Goal: Task Accomplishment & Management: Manage account settings

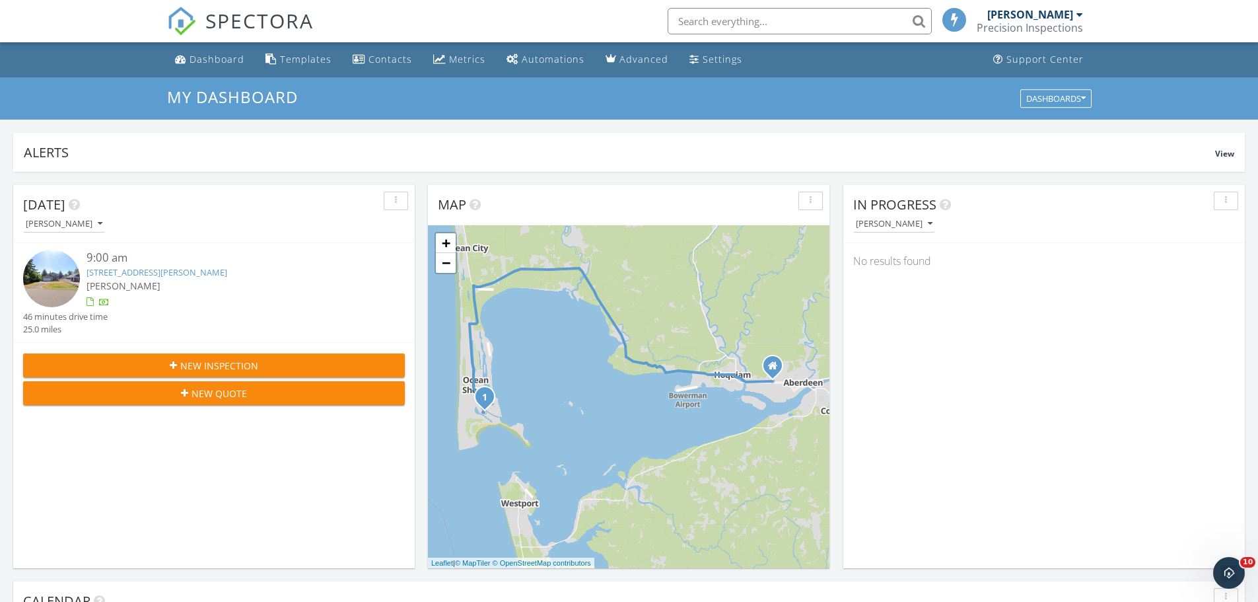
click at [711, 14] on input "text" at bounding box center [800, 21] width 264 height 26
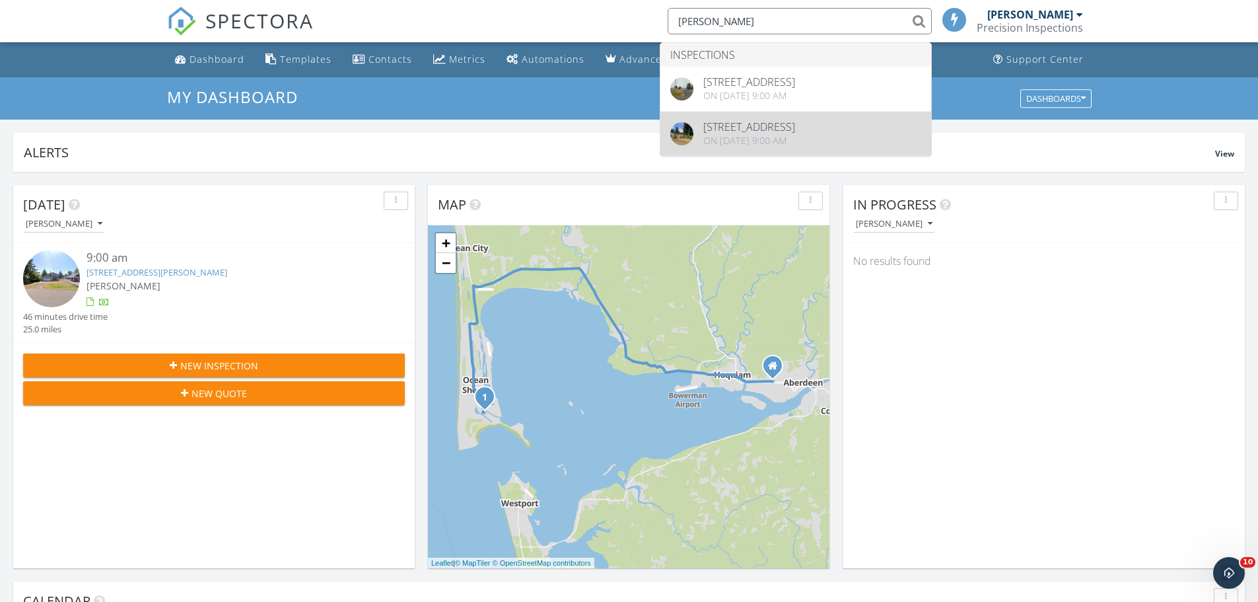
type input "[PERSON_NAME]"
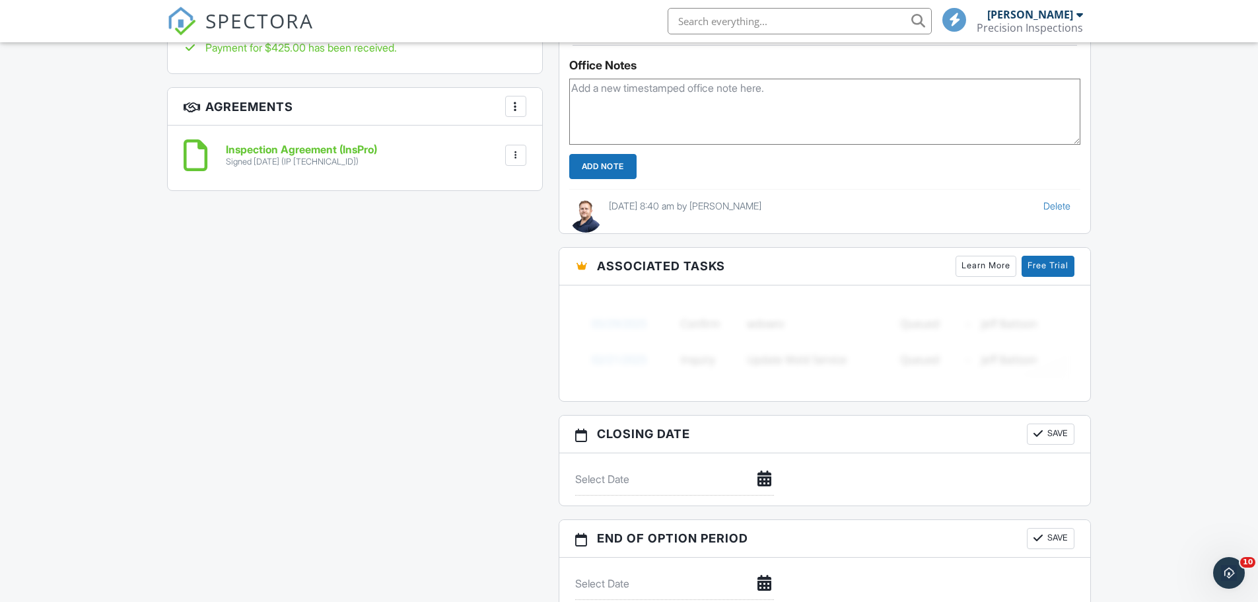
scroll to position [600, 0]
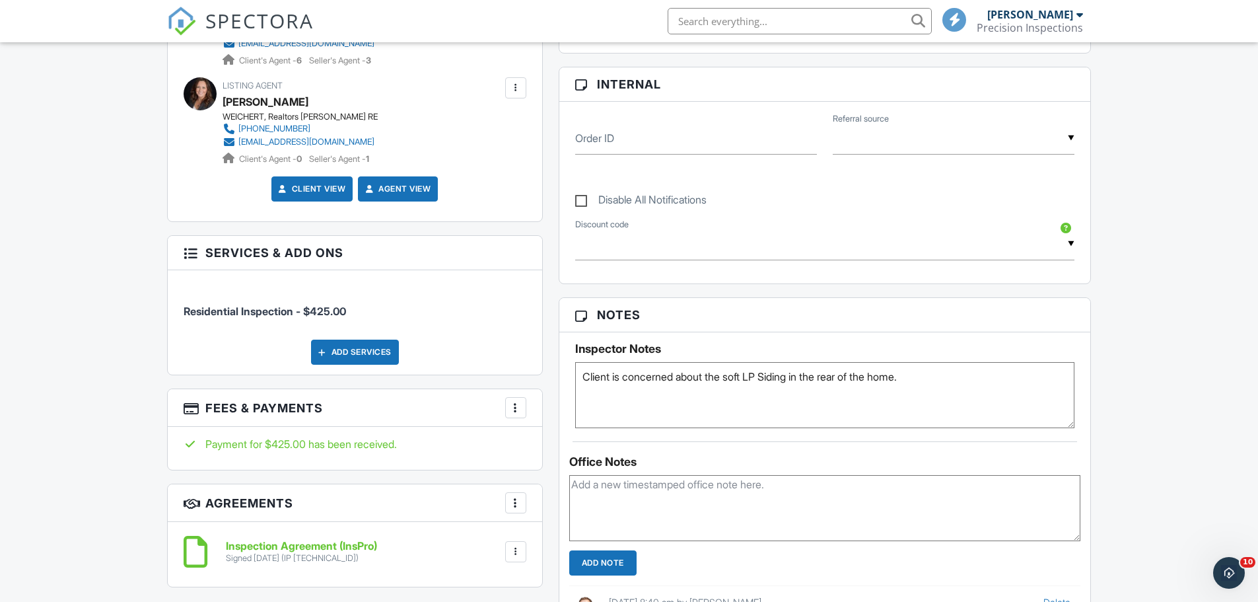
click at [507, 406] on div "More" at bounding box center [515, 407] width 21 height 21
click at [524, 351] on div "Add Services" at bounding box center [355, 351] width 343 height 25
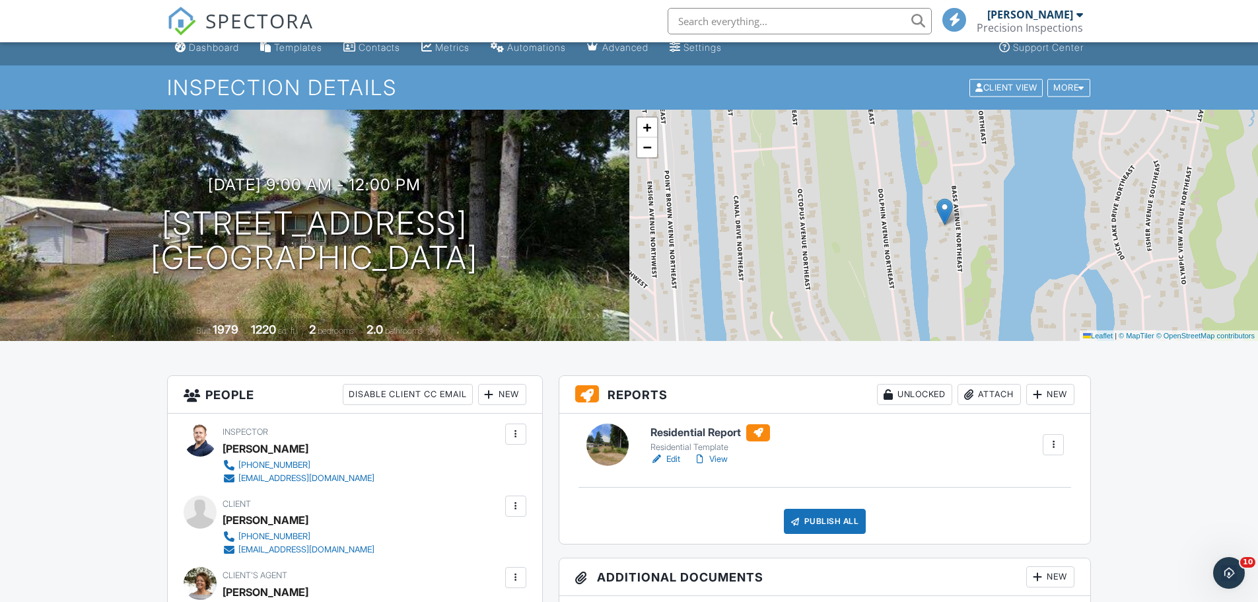
scroll to position [0, 0]
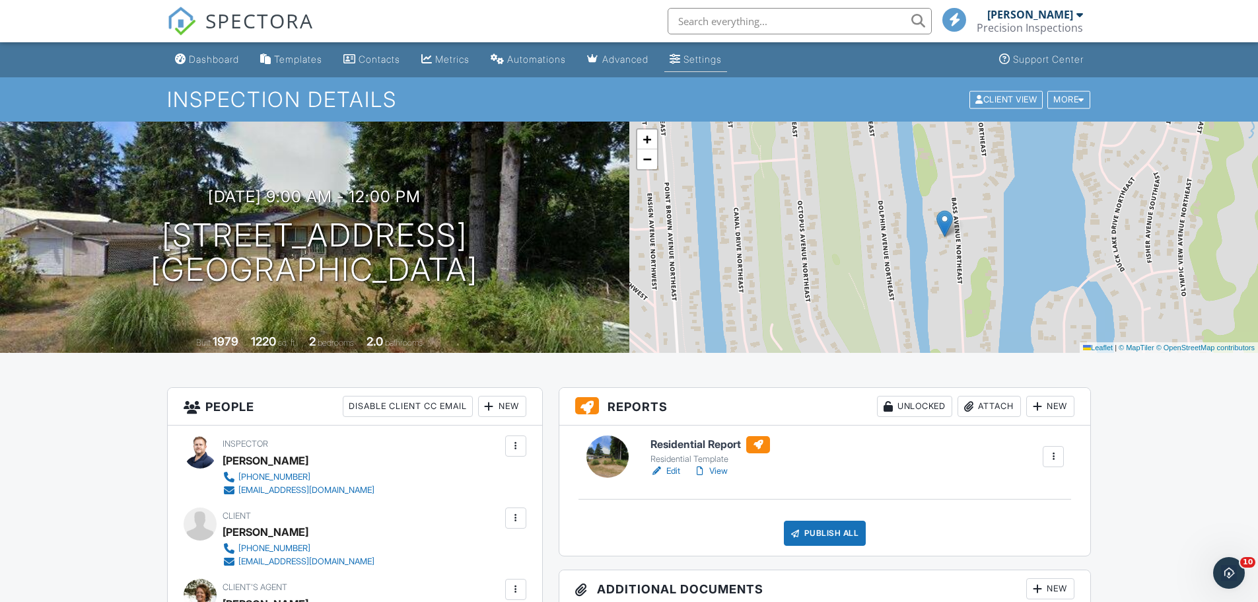
click at [722, 64] on div "Settings" at bounding box center [703, 58] width 38 height 11
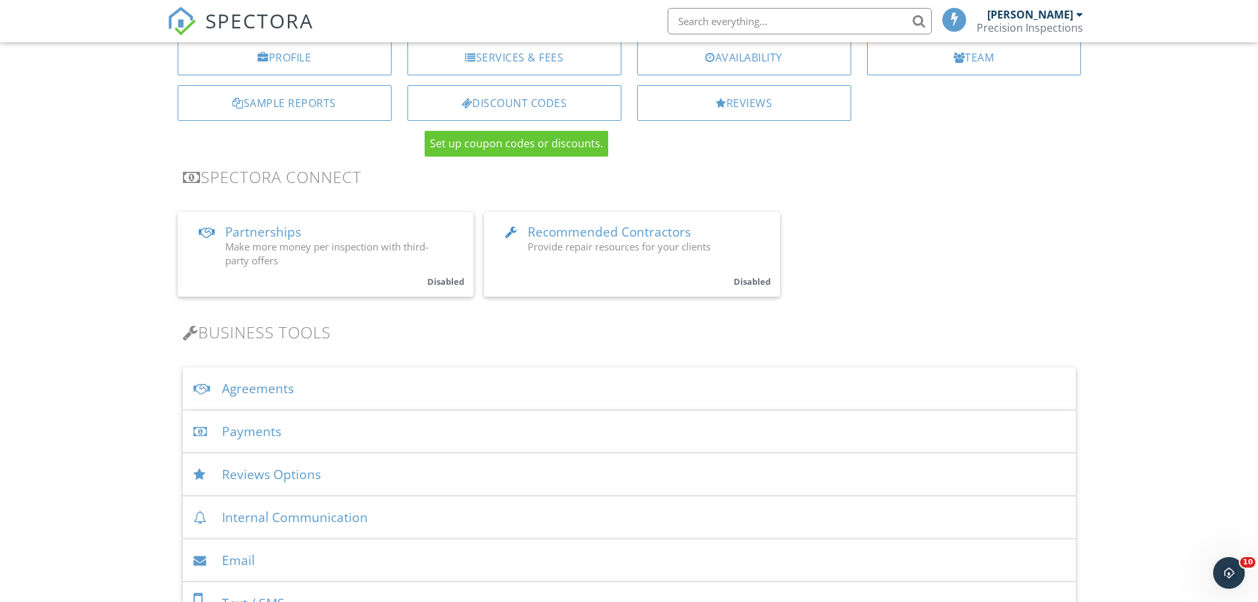
scroll to position [198, 0]
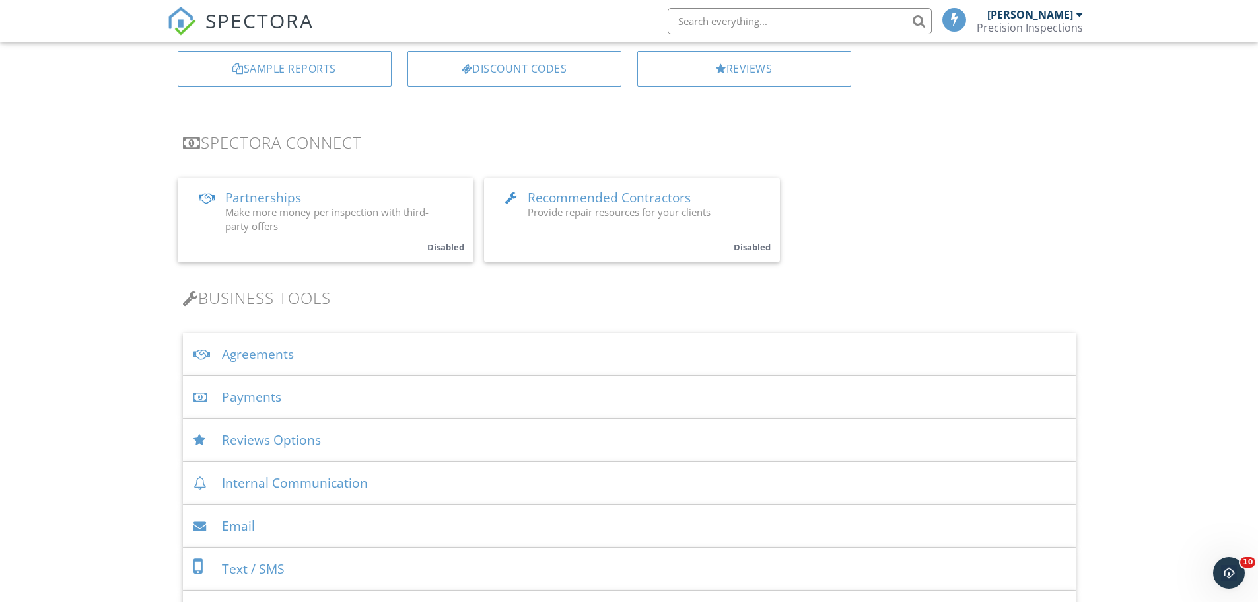
click at [252, 392] on div "Payments" at bounding box center [629, 397] width 893 height 43
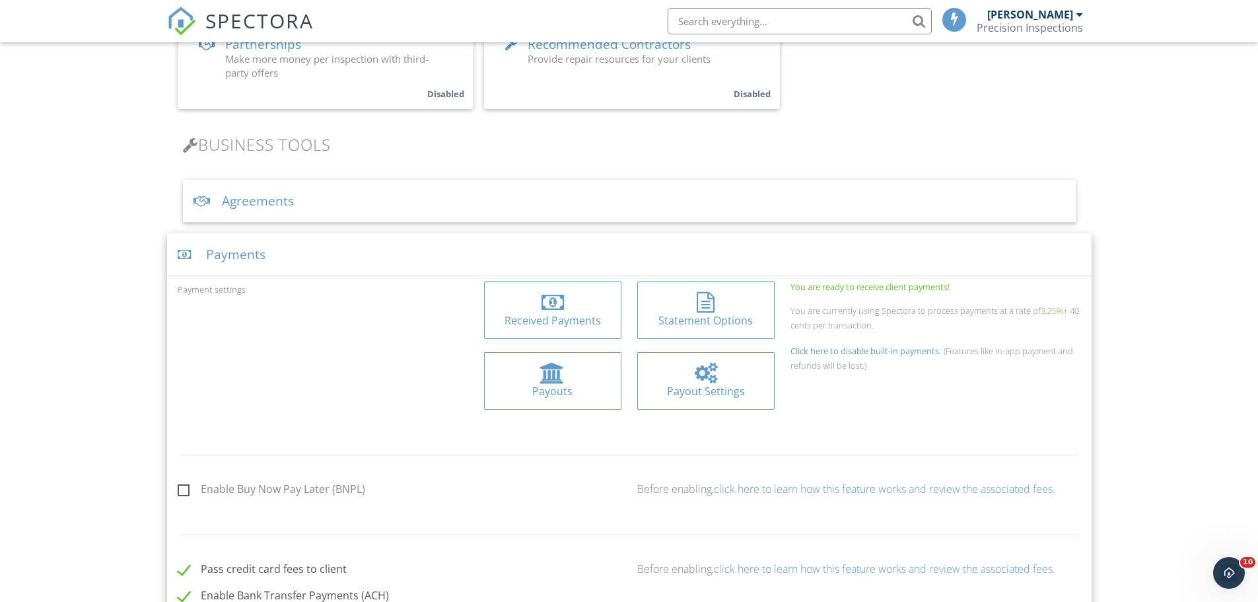
scroll to position [396, 0]
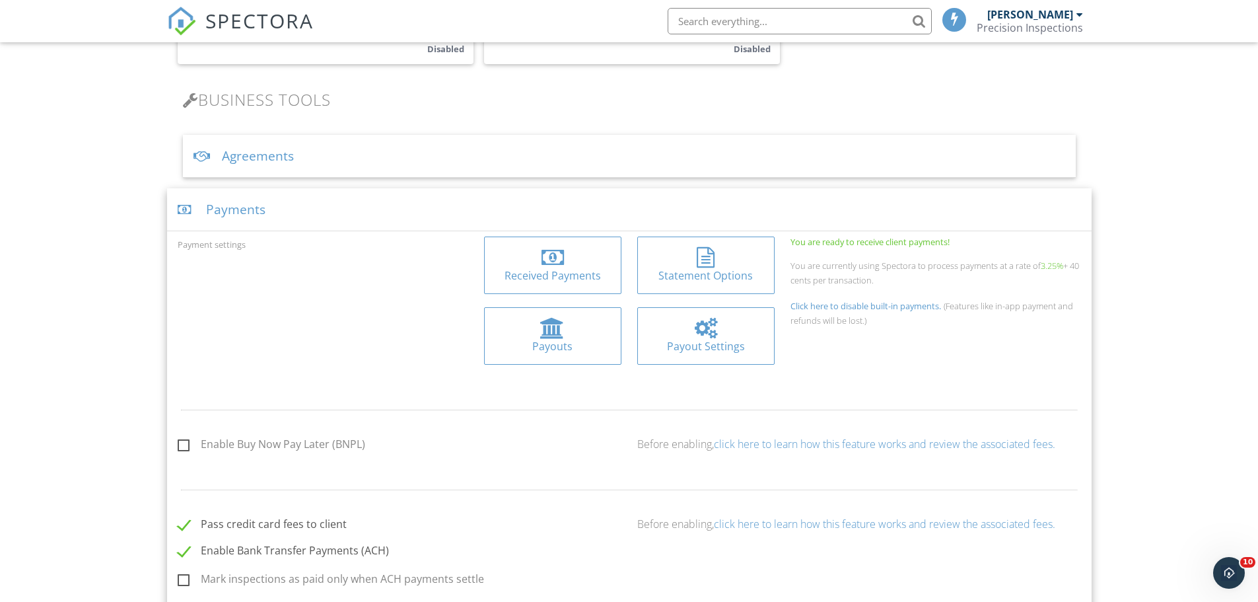
click at [538, 266] on div at bounding box center [553, 257] width 116 height 21
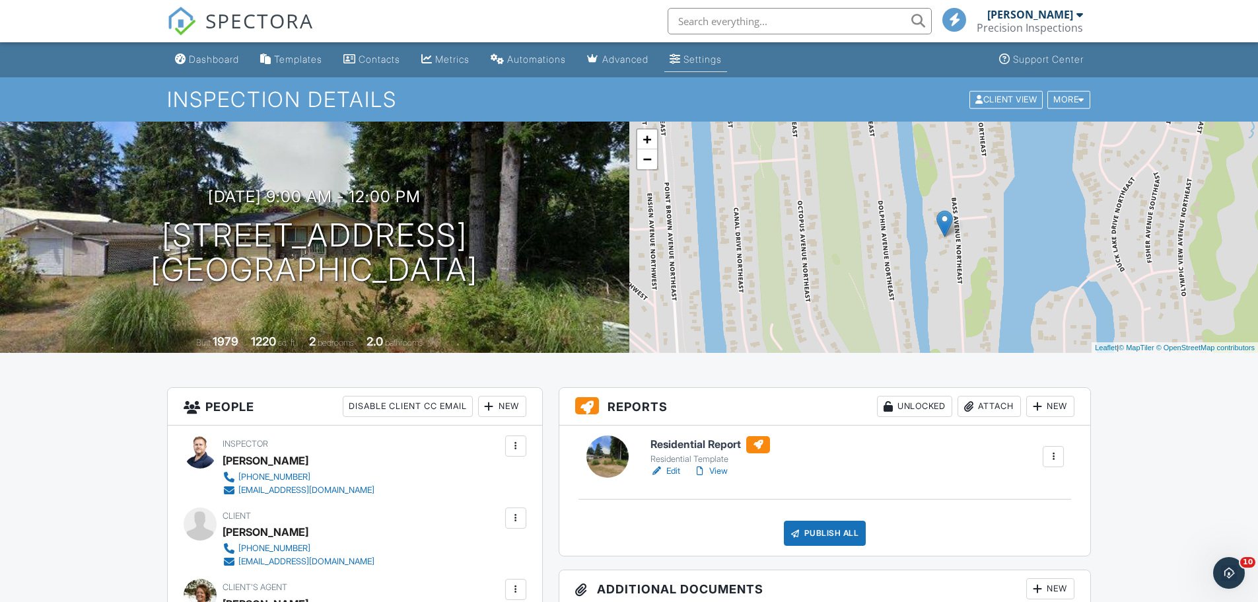
click at [722, 58] on div "Settings" at bounding box center [703, 58] width 38 height 11
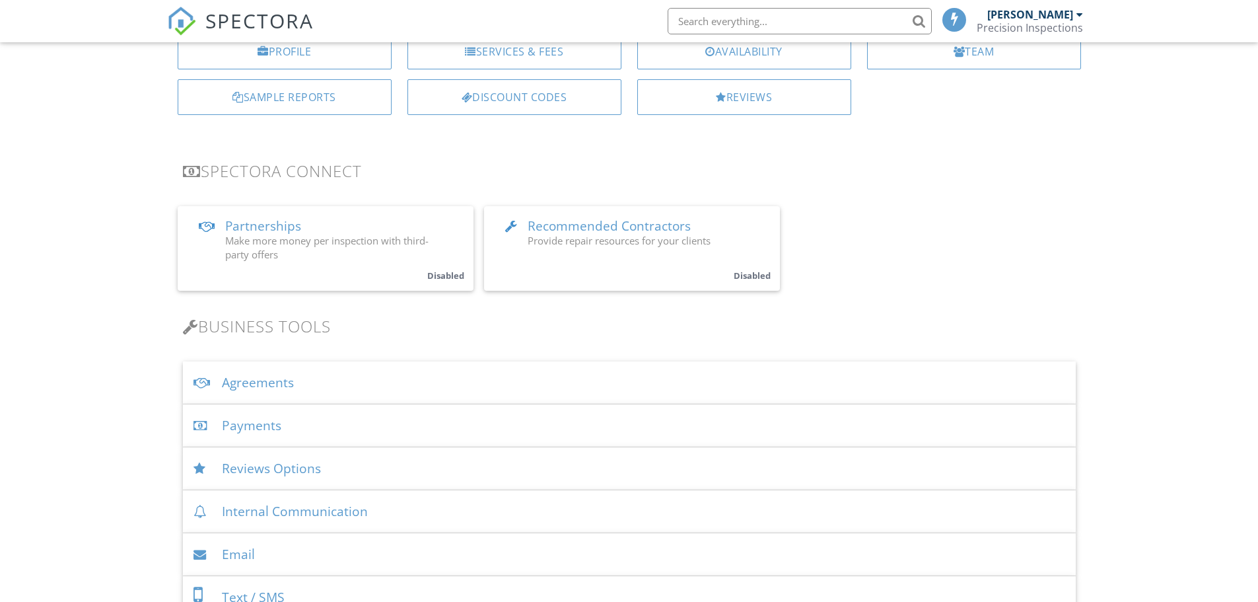
scroll to position [264, 0]
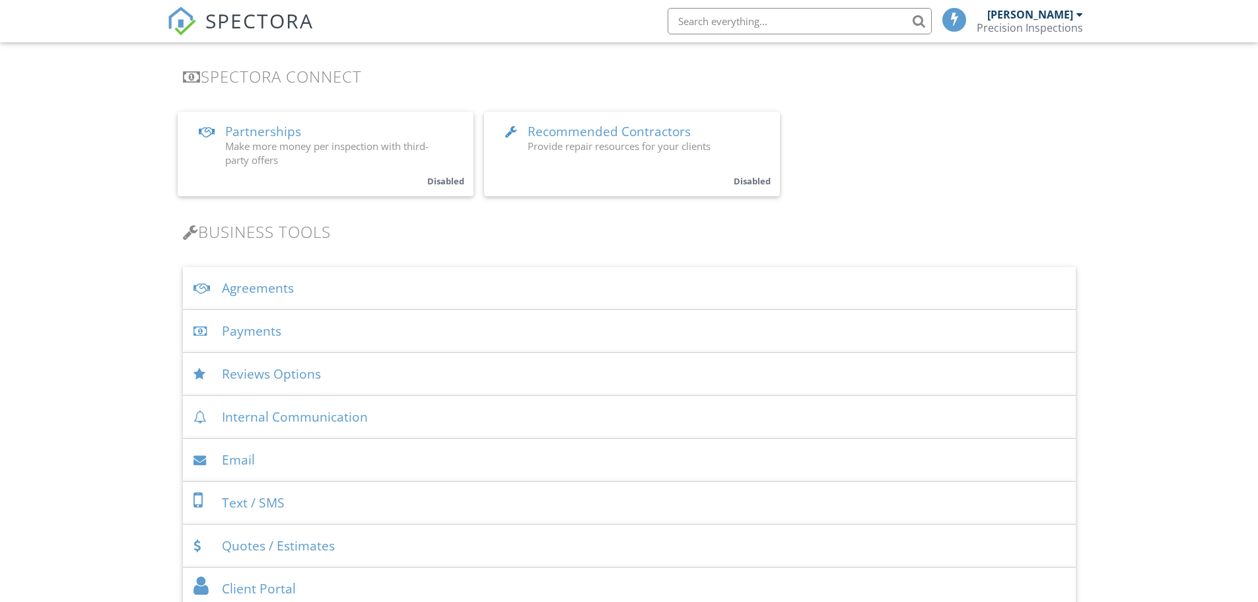
click at [273, 334] on div "Payments" at bounding box center [629, 331] width 893 height 43
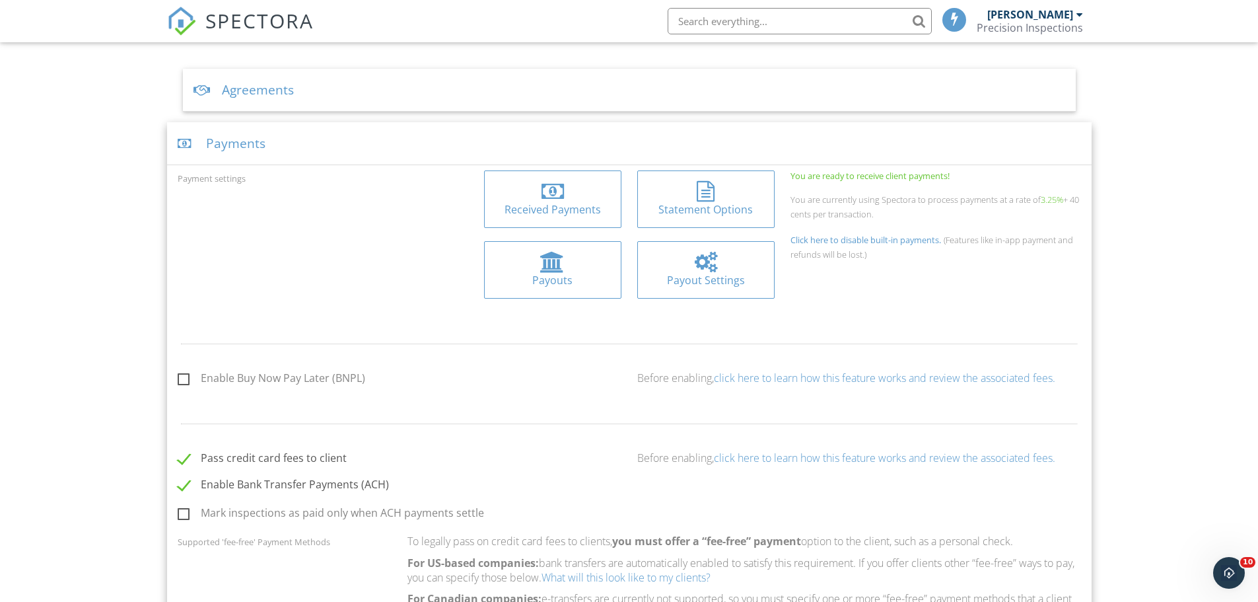
click at [585, 182] on div at bounding box center [553, 191] width 116 height 21
